Goal: Task Accomplishment & Management: Complete application form

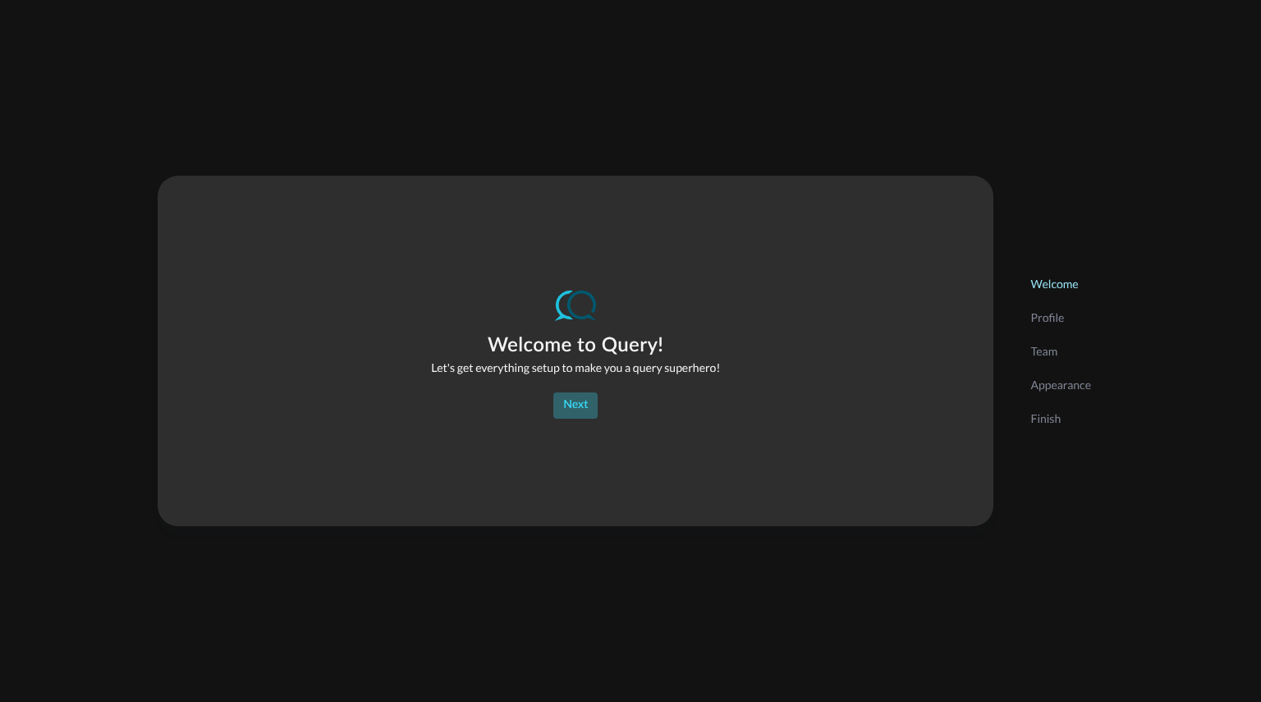
click at [586, 398] on button "Next" at bounding box center [576, 406] width 44 height 26
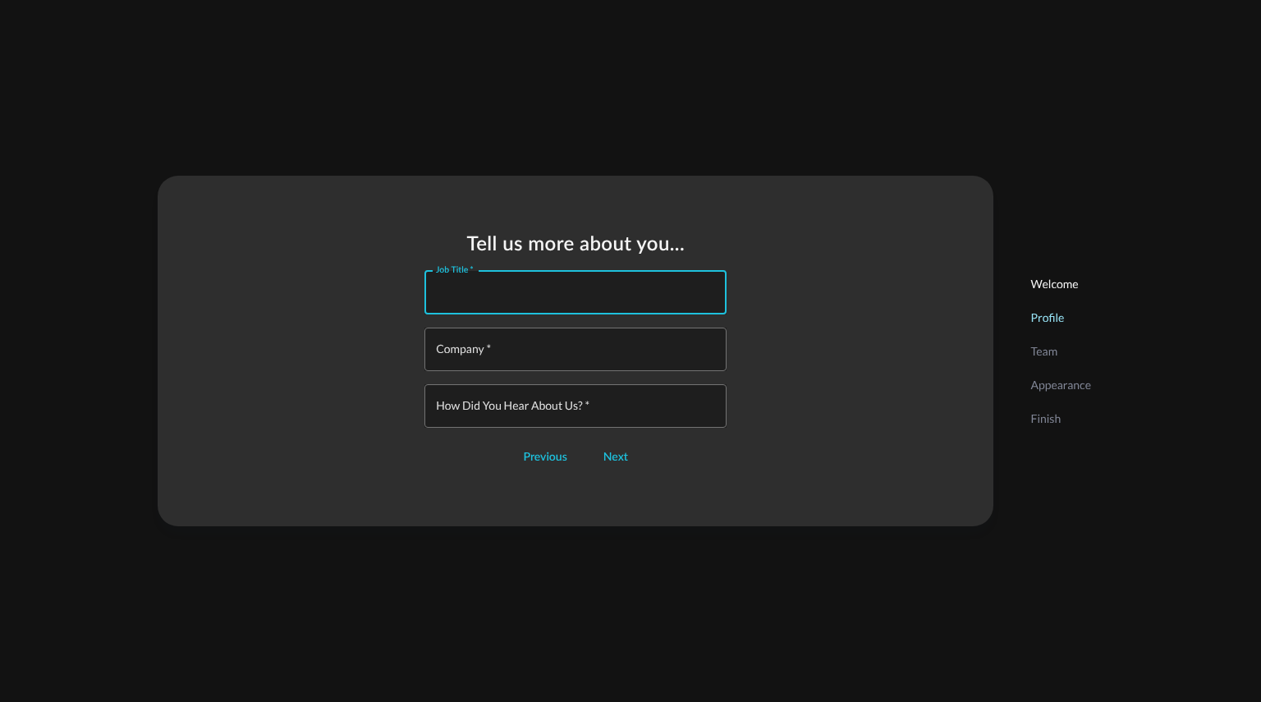
click at [605, 298] on input "Job Title   *" at bounding box center [580, 293] width 292 height 44
type input "Splunk Engineer"
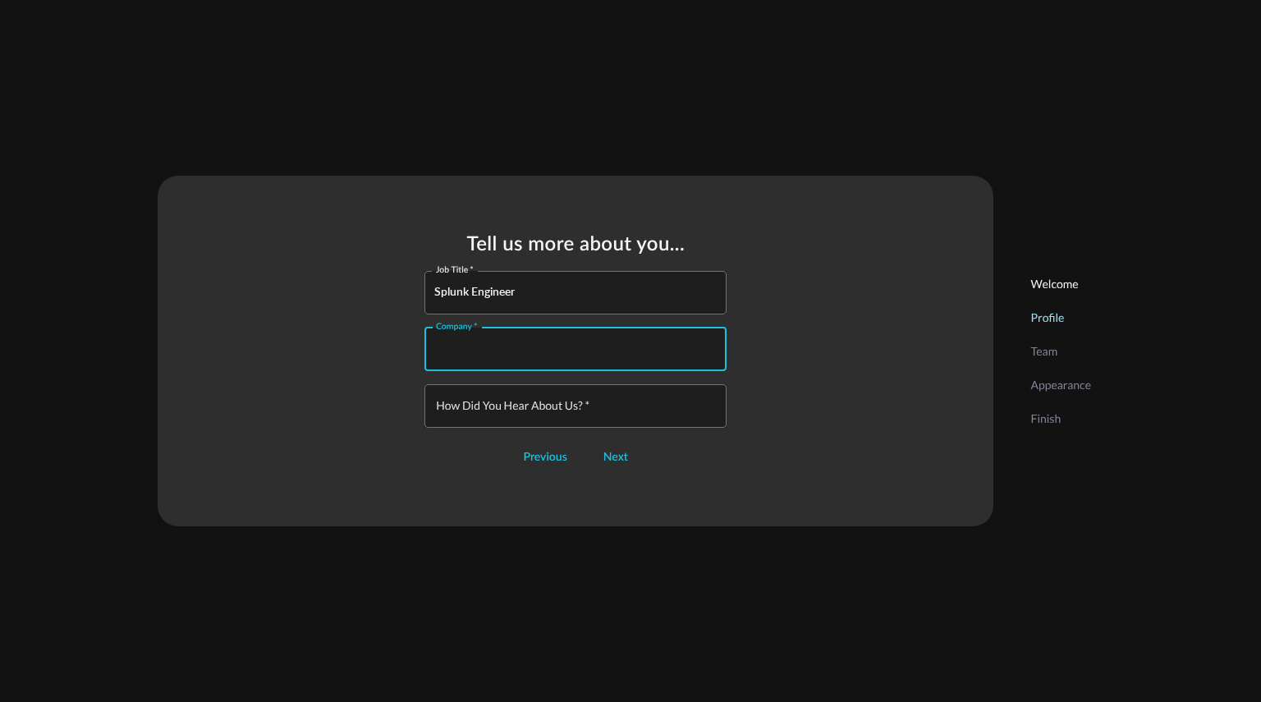
click at [572, 340] on input "Company   *" at bounding box center [580, 350] width 292 height 44
type input "PWC"
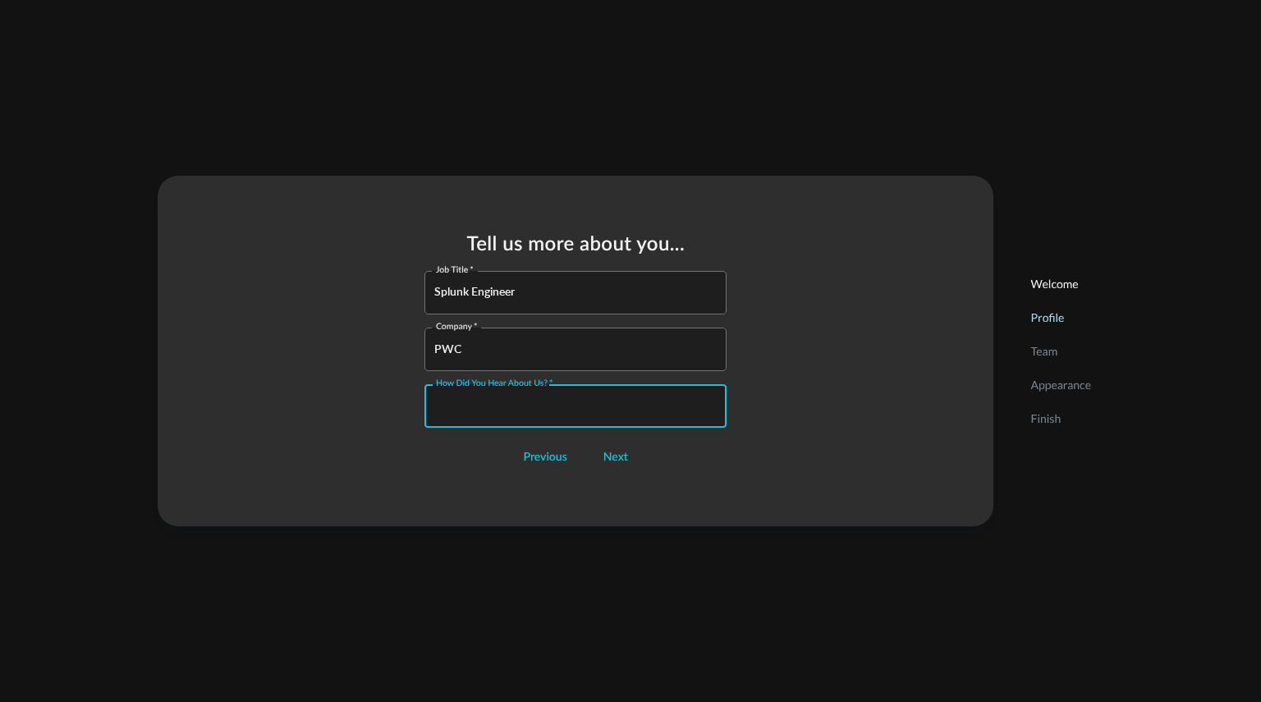
click at [552, 416] on input "How did you hear about us?   *" at bounding box center [580, 406] width 292 height 44
type input "g"
type input "internet"
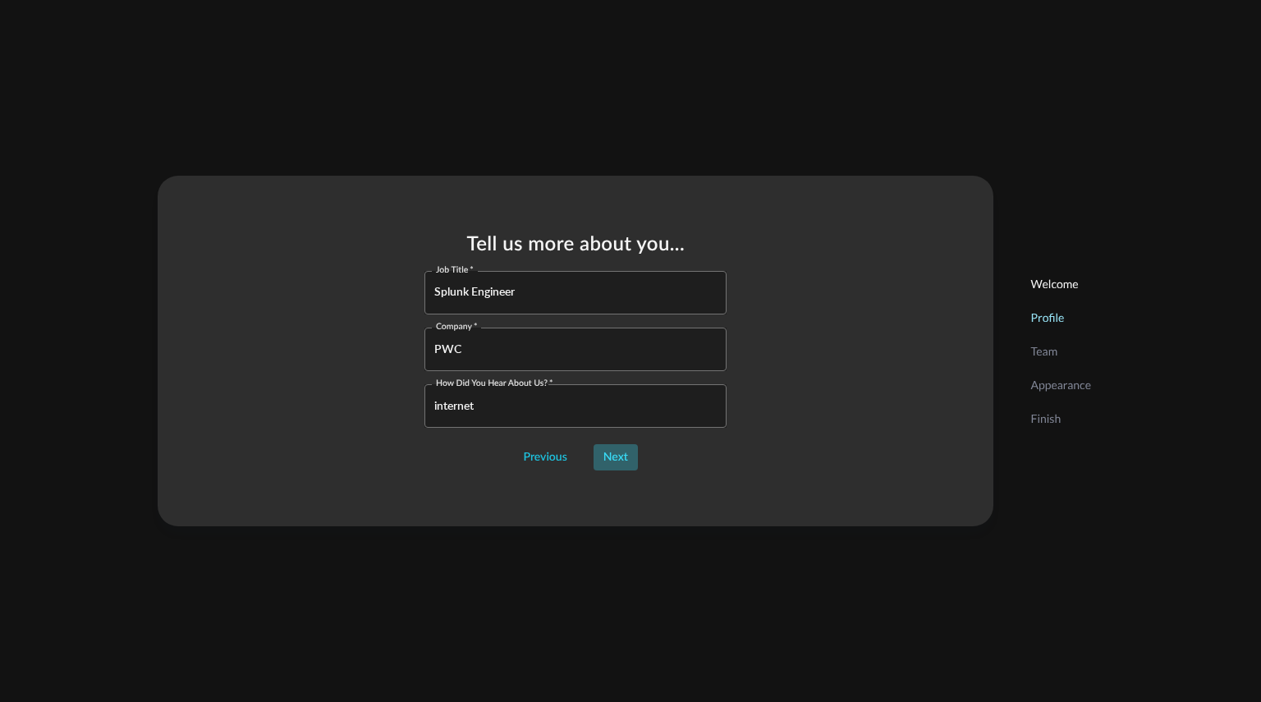
click at [604, 453] on button "Next" at bounding box center [616, 457] width 44 height 26
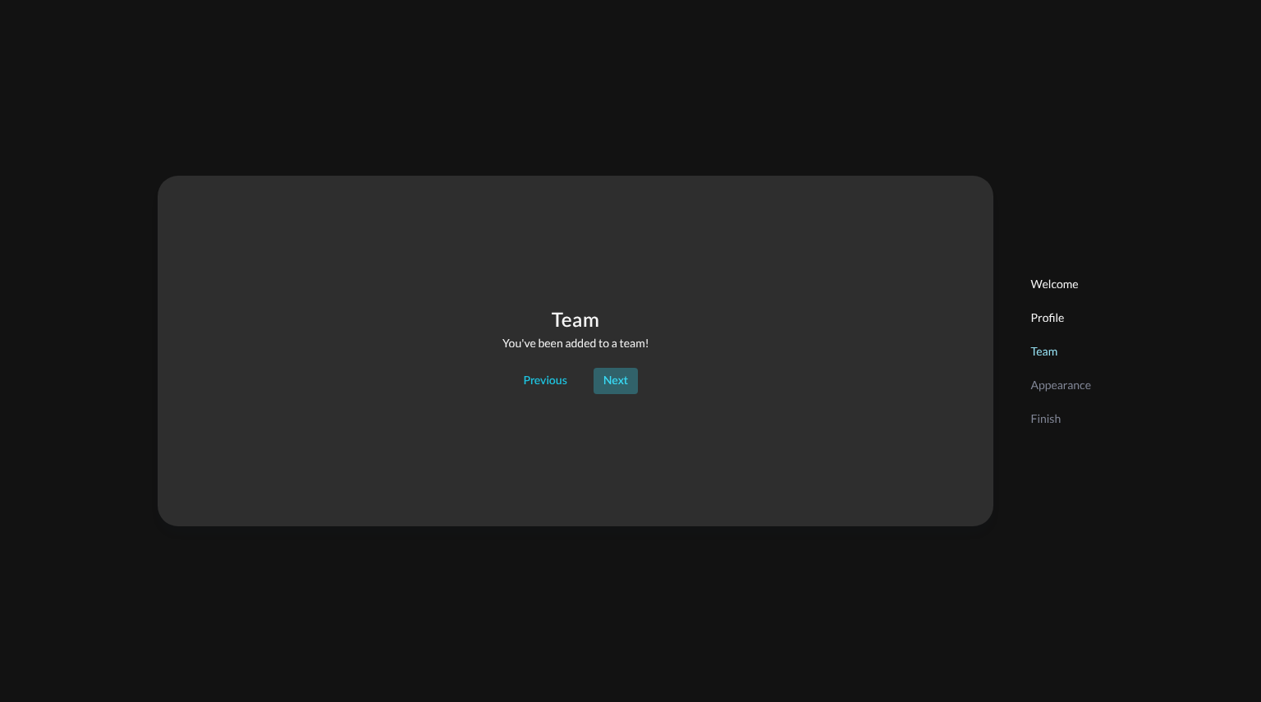
click at [615, 374] on button "Next" at bounding box center [616, 381] width 44 height 26
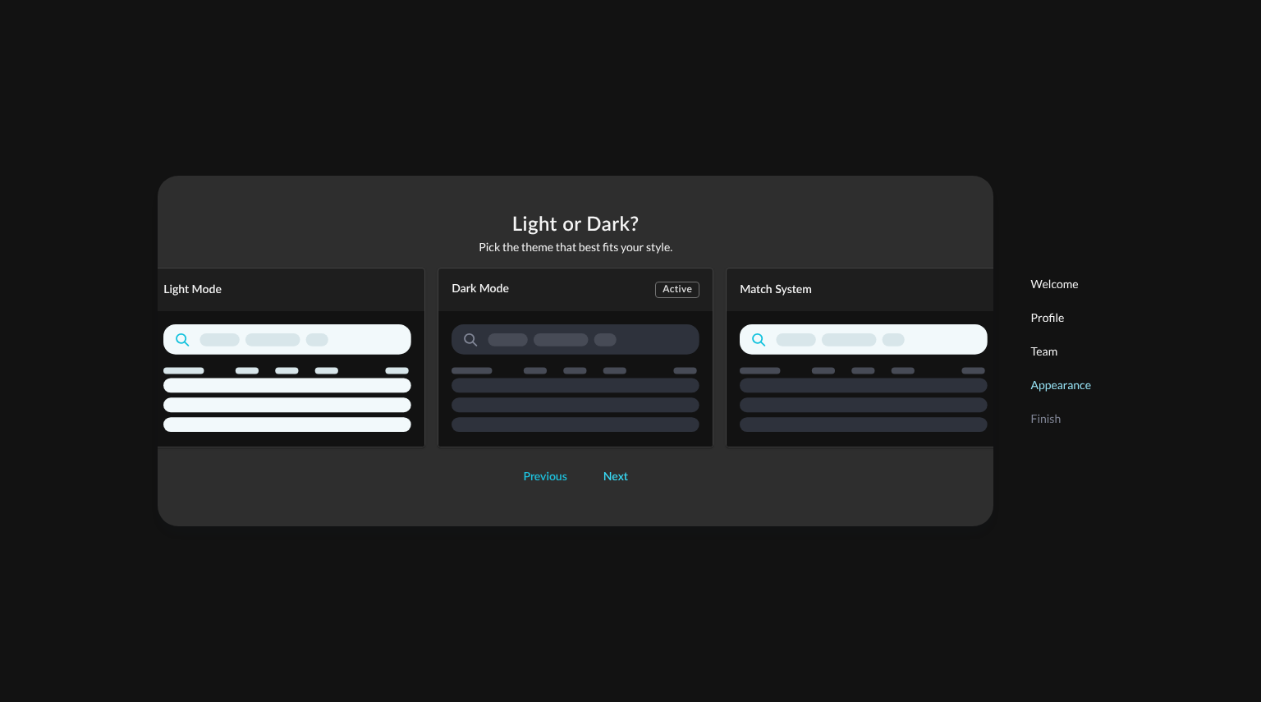
click at [618, 487] on button "Next" at bounding box center [616, 477] width 44 height 26
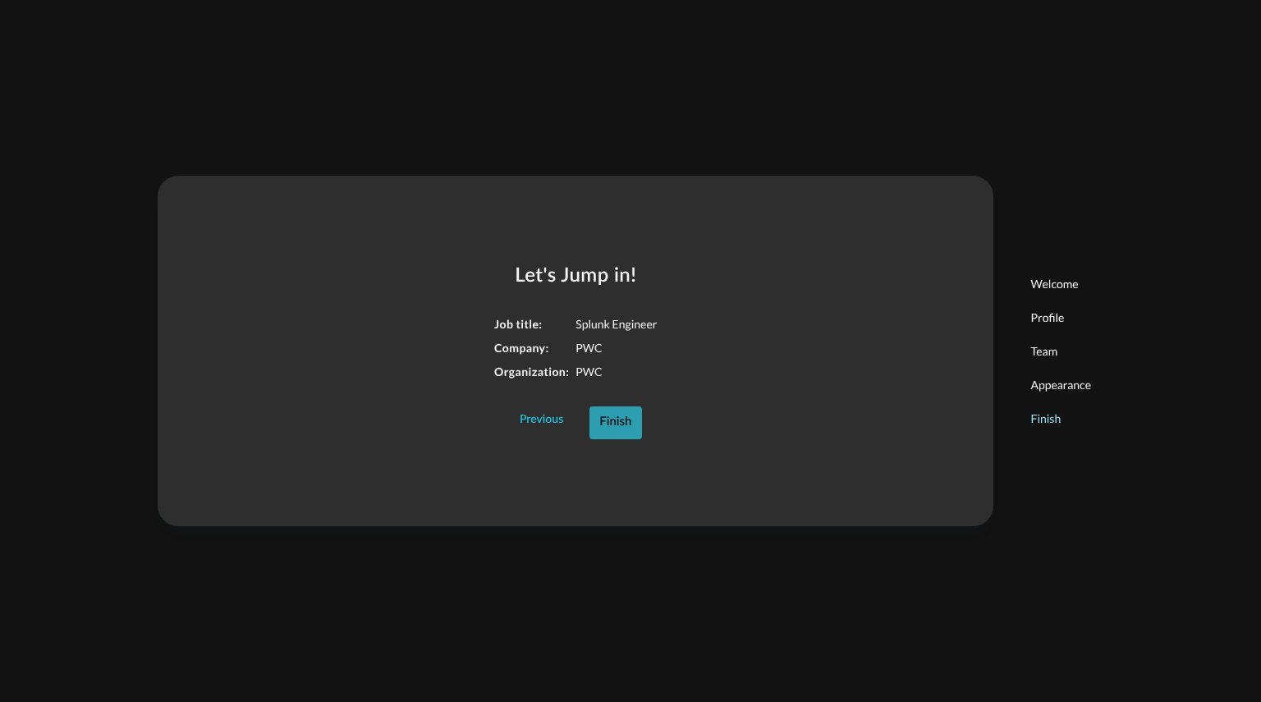
click at [626, 426] on button "Finish" at bounding box center [616, 423] width 52 height 33
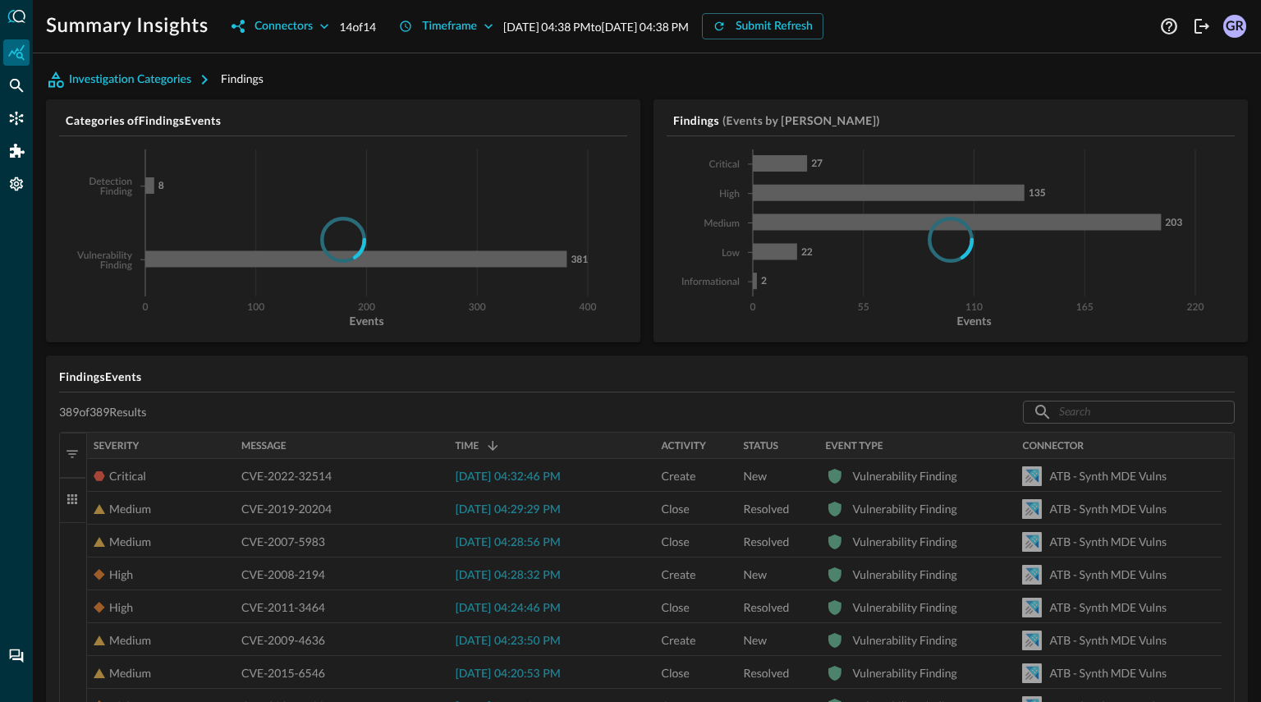
click at [1233, 26] on div "GR" at bounding box center [1235, 26] width 23 height 23
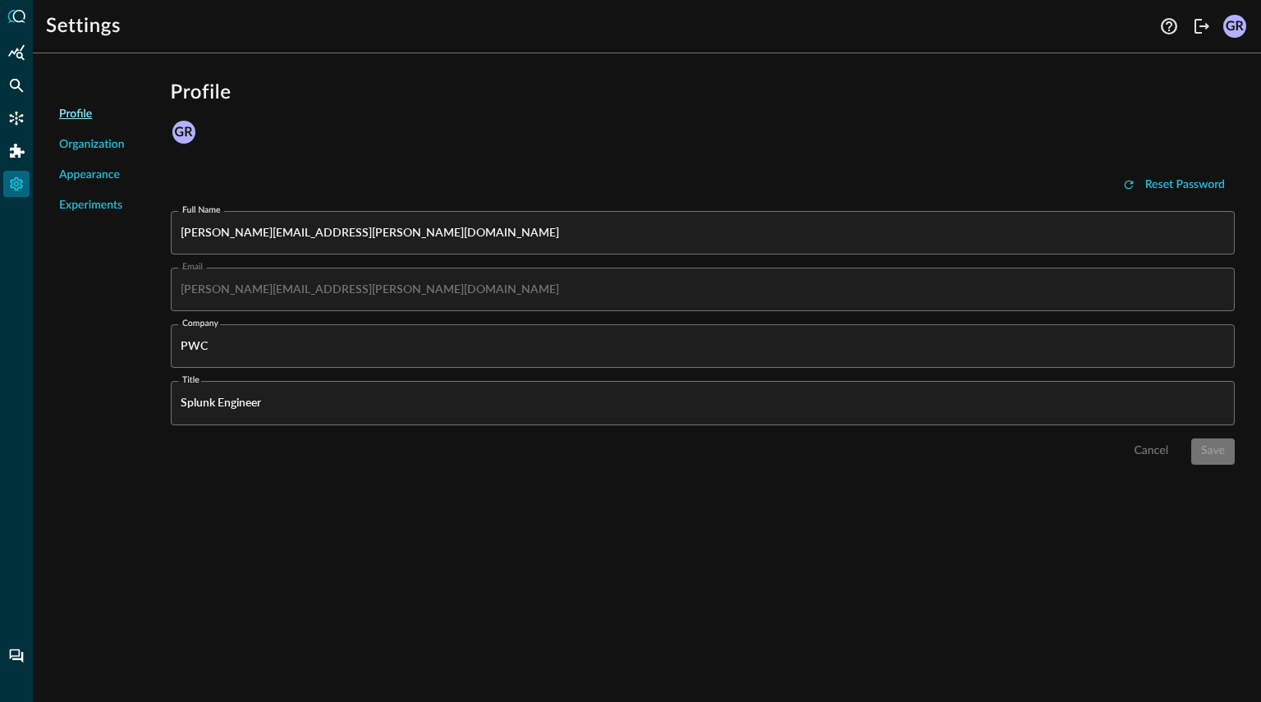
click at [111, 150] on span "Organization" at bounding box center [92, 144] width 66 height 17
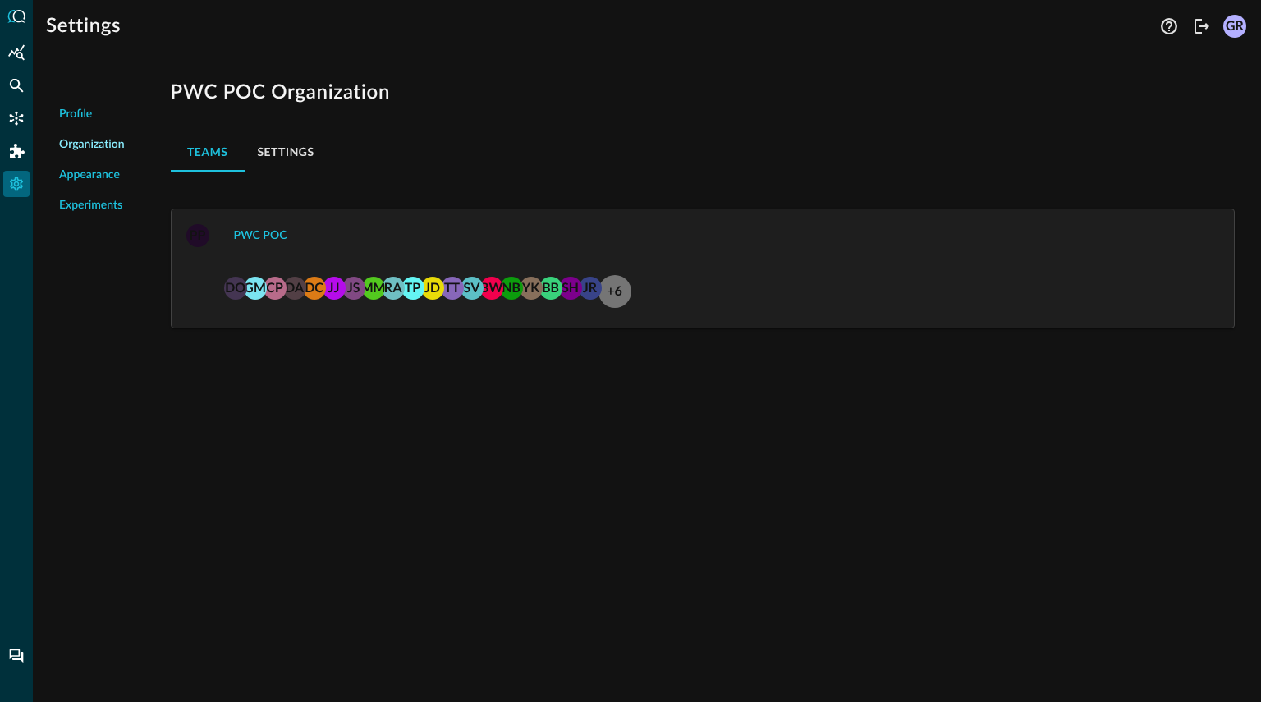
click at [616, 283] on div "+6" at bounding box center [615, 291] width 33 height 33
click at [264, 229] on button "PWC POC" at bounding box center [260, 236] width 73 height 26
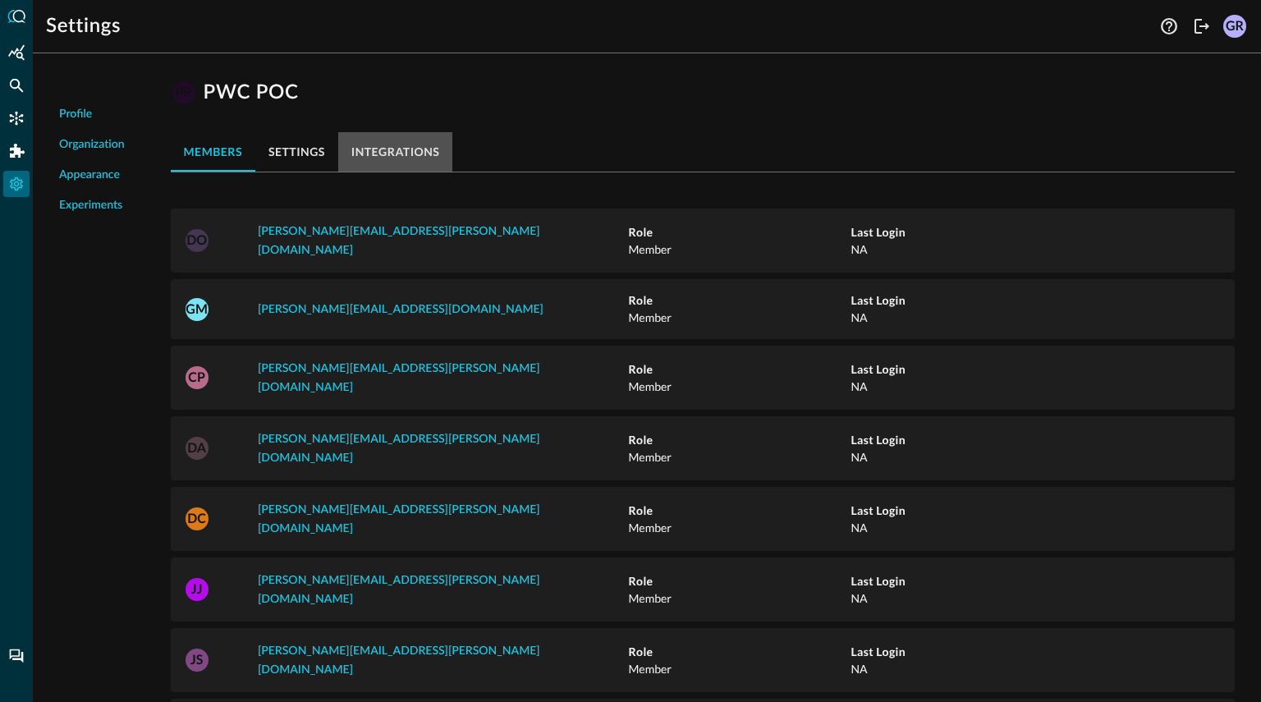
click at [376, 147] on button "integrations" at bounding box center [395, 151] width 115 height 39
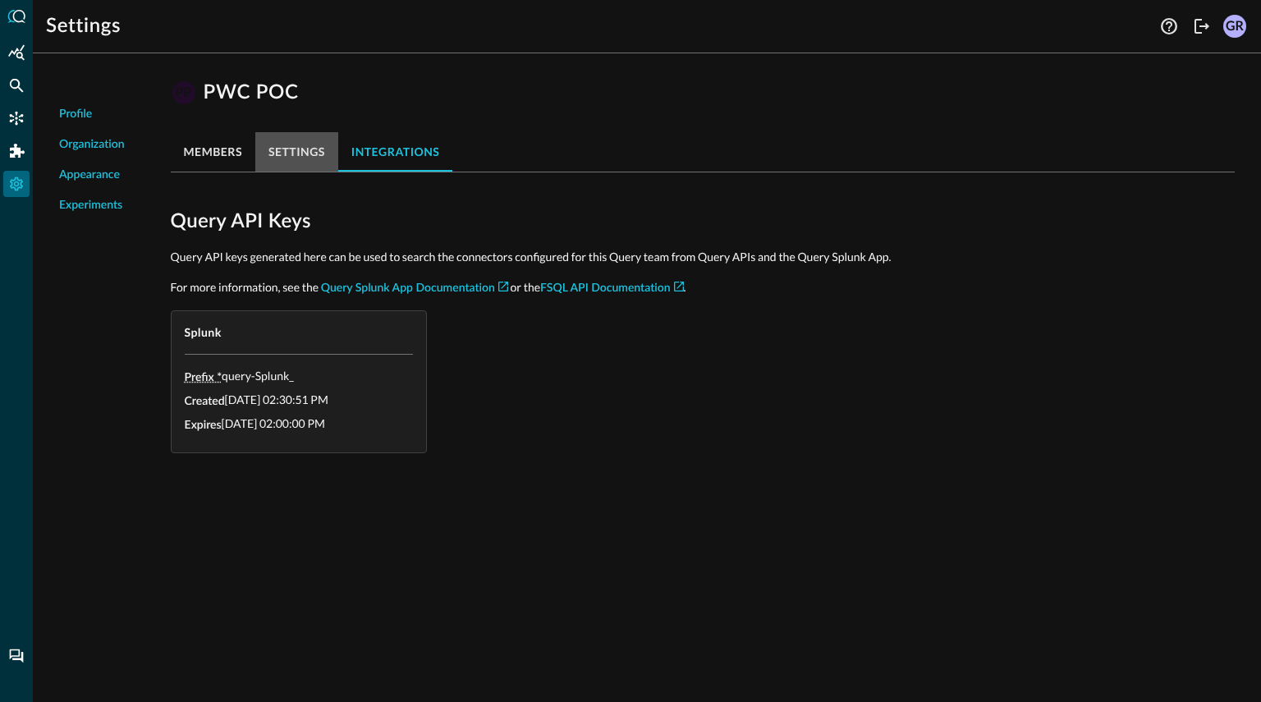
click at [319, 155] on button "settings" at bounding box center [296, 151] width 83 height 39
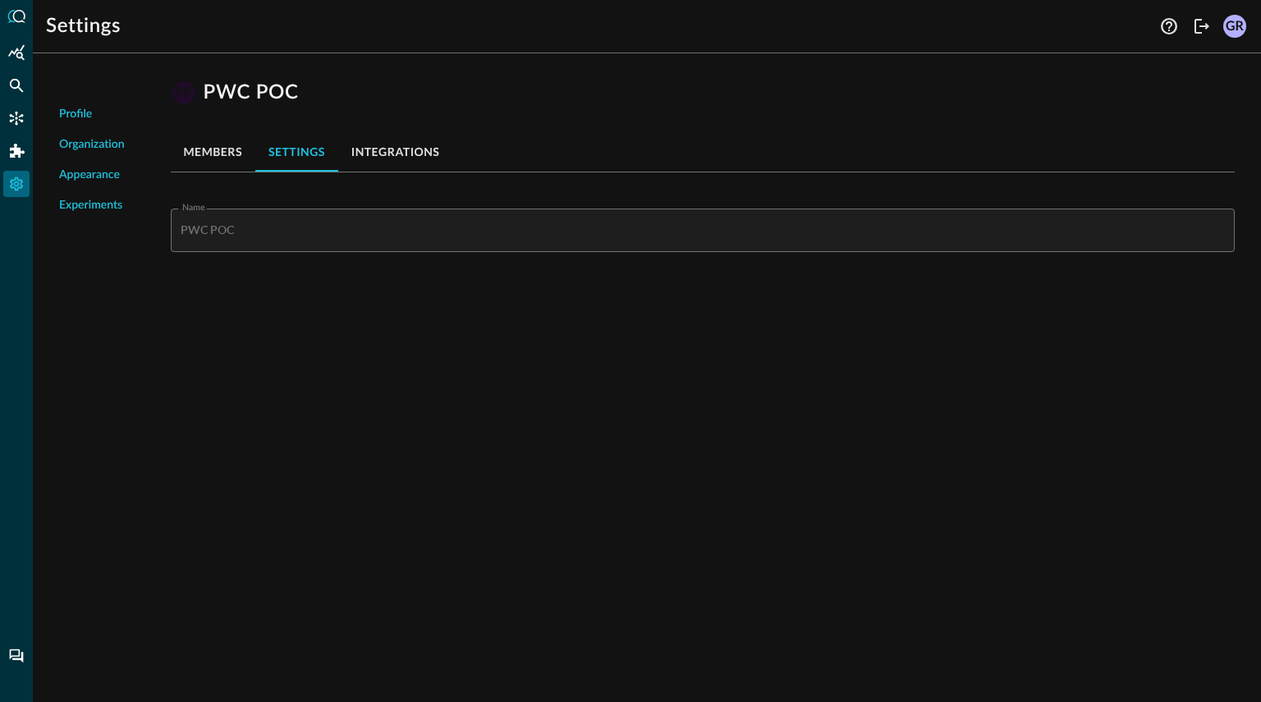
click at [92, 197] on span "Experiments" at bounding box center [90, 205] width 63 height 17
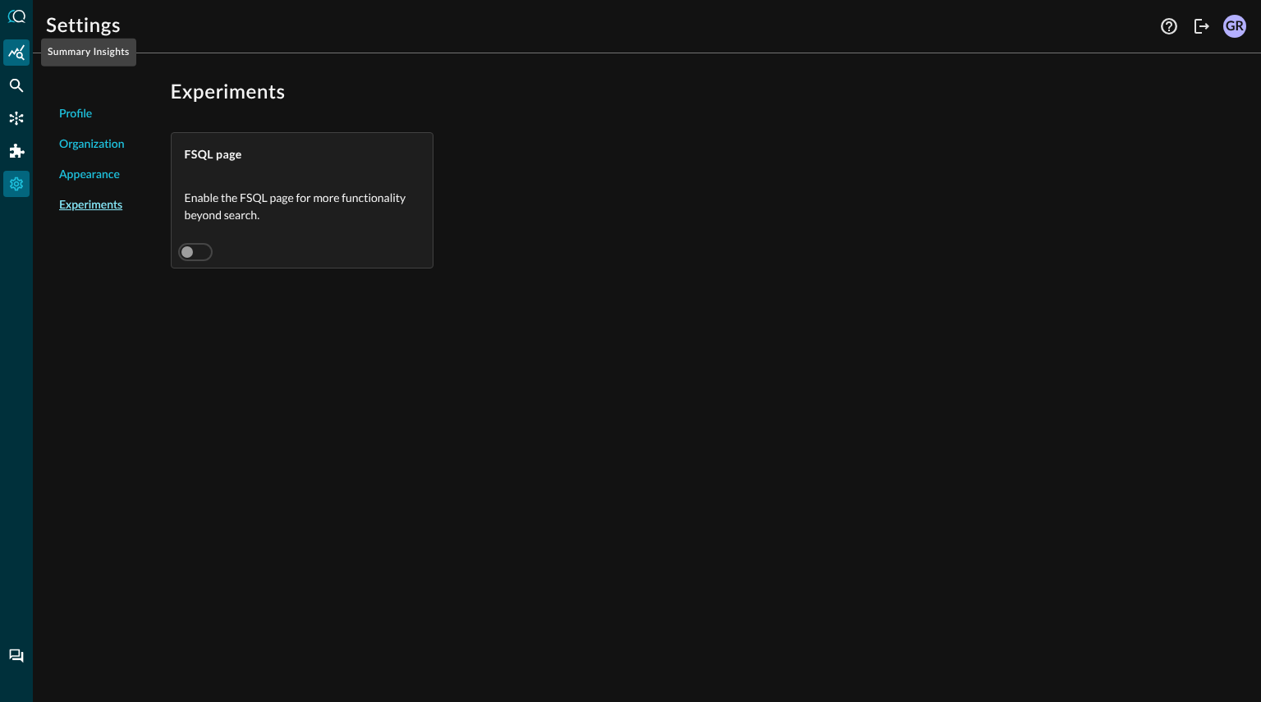
click at [12, 42] on div "Summary Insights" at bounding box center [16, 52] width 26 height 26
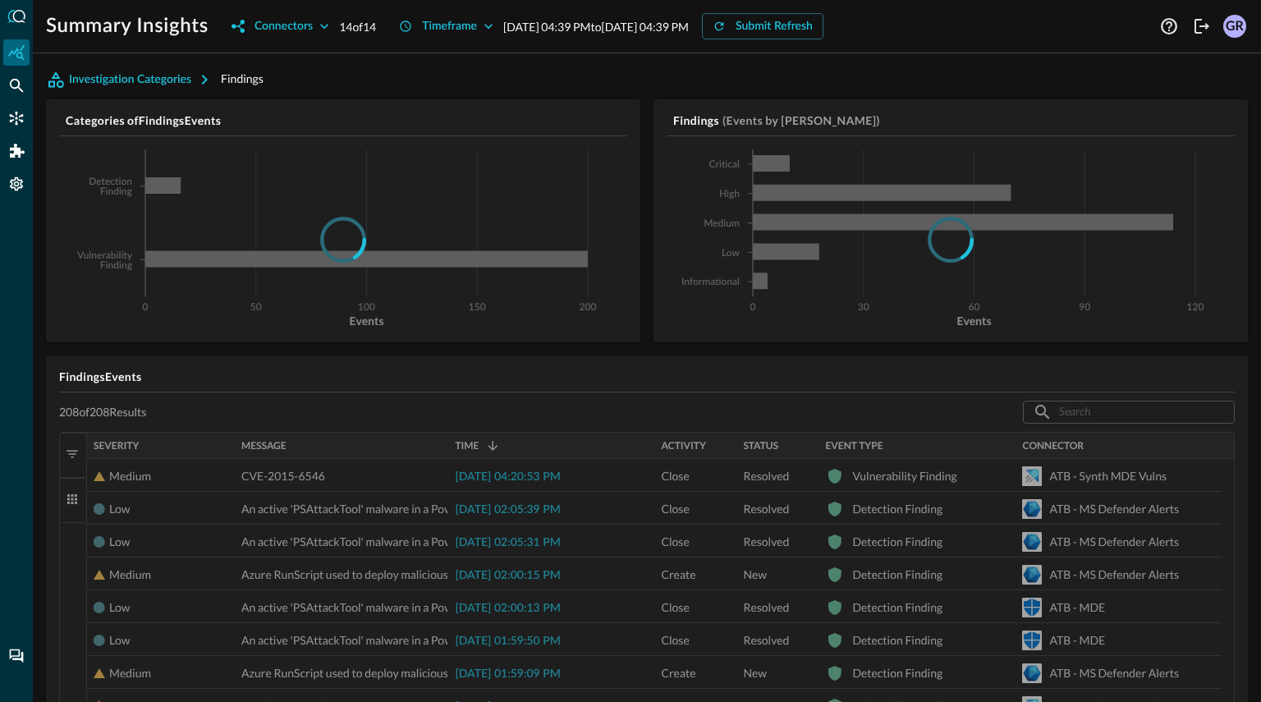
scroll to position [102, 0]
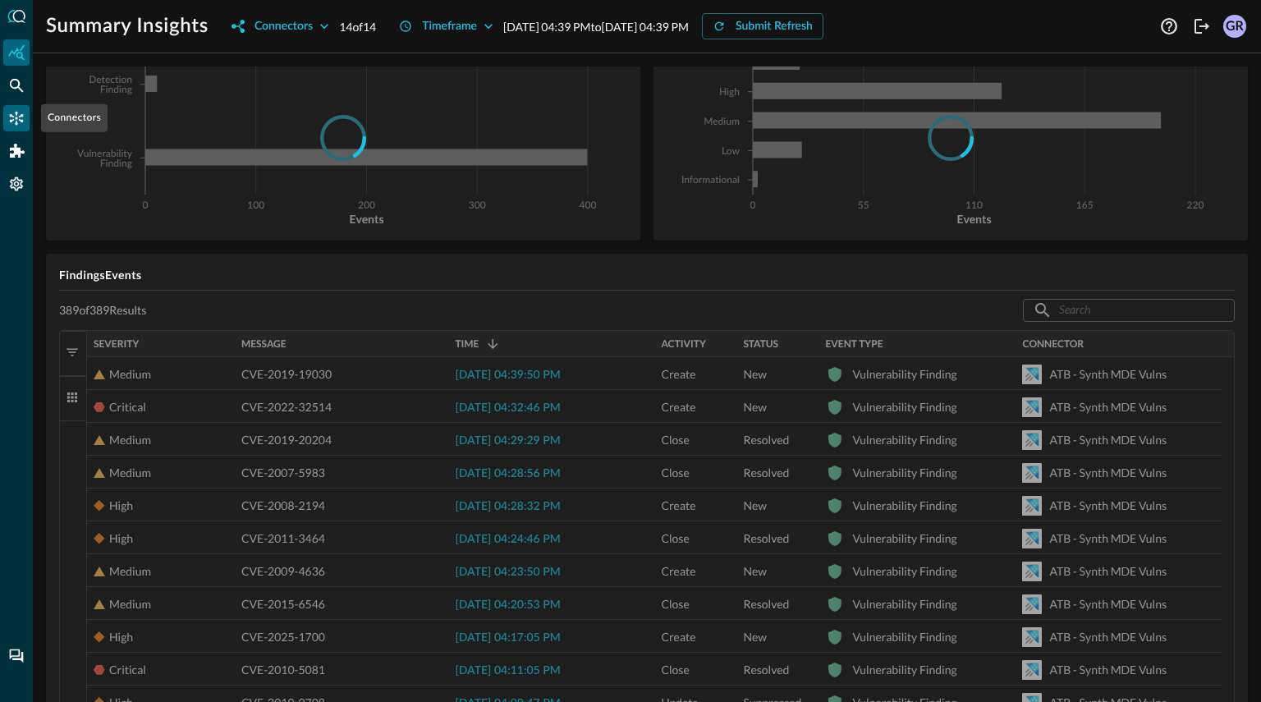
click at [14, 125] on icon "Connectors" at bounding box center [16, 118] width 16 height 16
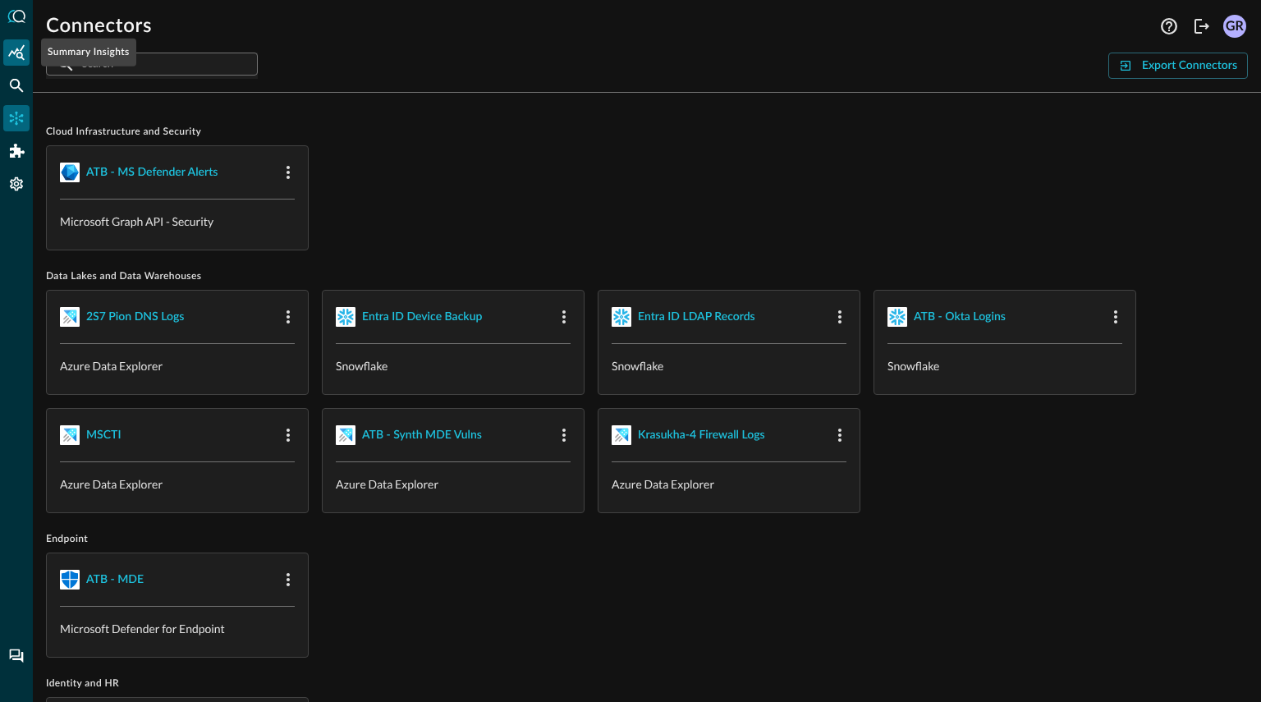
click at [18, 51] on icon "Summary Insights" at bounding box center [16, 52] width 16 height 16
